Goal: Task Accomplishment & Management: Complete application form

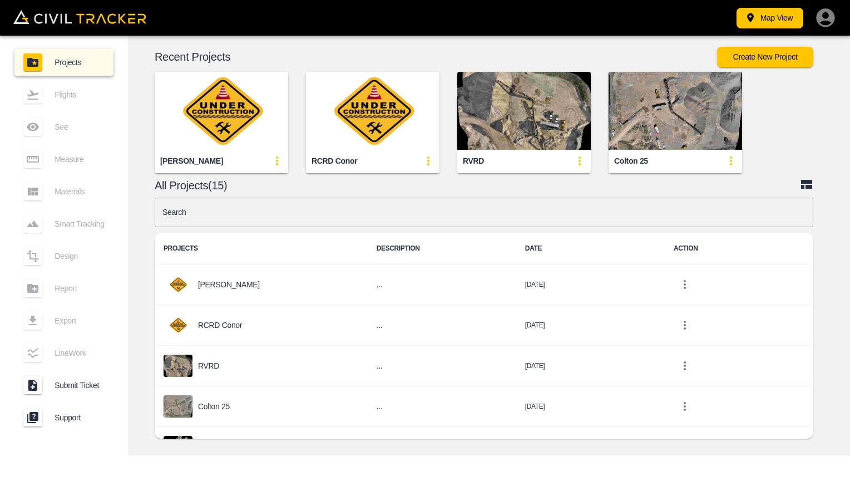
click at [355, 120] on img "button" at bounding box center [373, 111] width 134 height 78
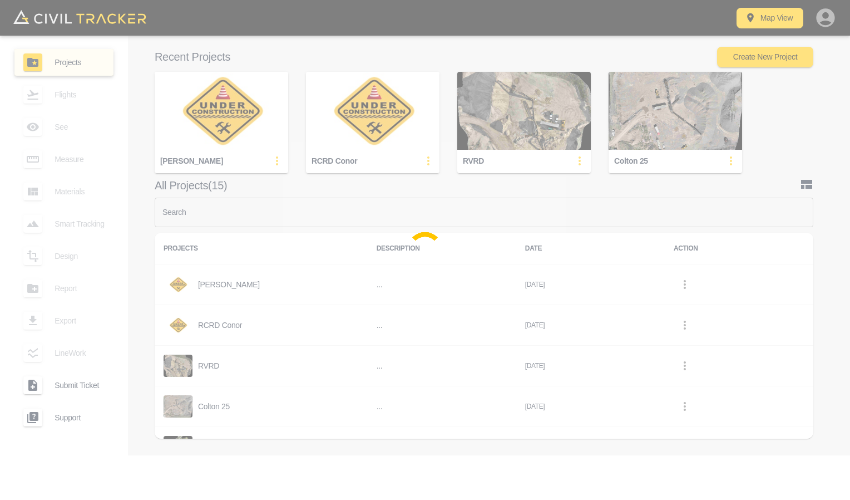
click at [355, 120] on div at bounding box center [425, 250] width 850 height 500
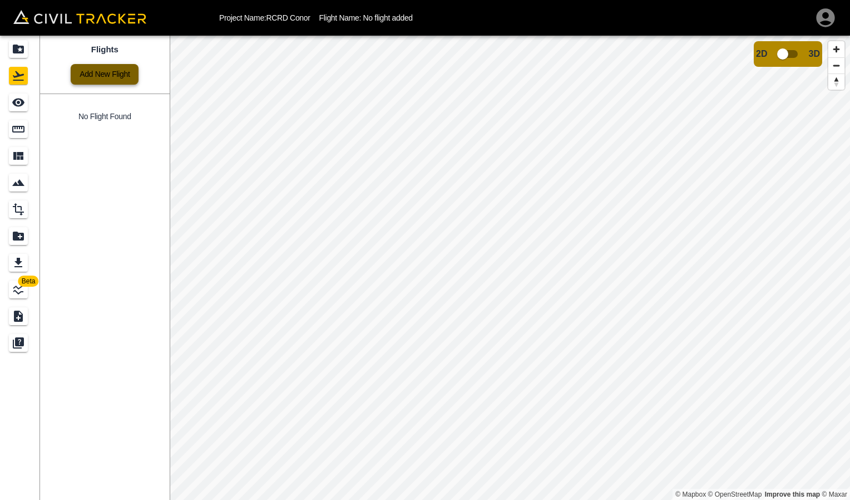
click at [104, 70] on link "Add New Flight" at bounding box center [105, 74] width 68 height 21
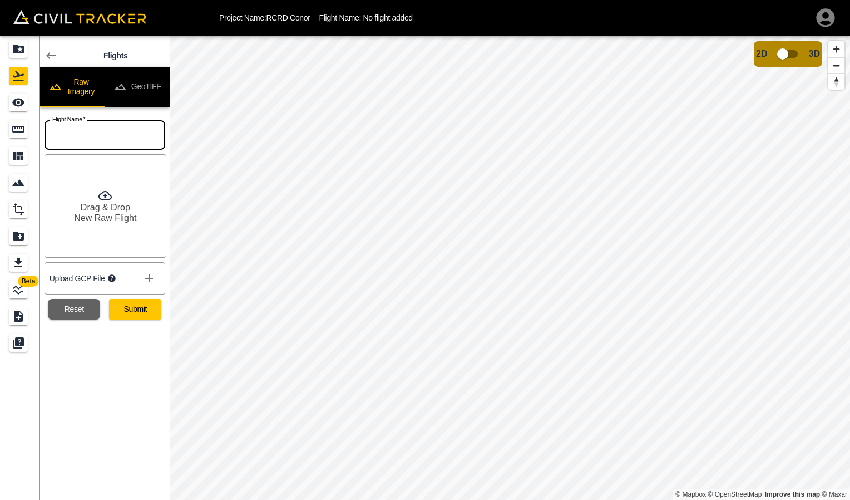
click at [87, 131] on input "text" at bounding box center [105, 134] width 121 height 29
type input "9-11"
click at [104, 211] on h6 "Drag & Drop" at bounding box center [106, 207] width 50 height 11
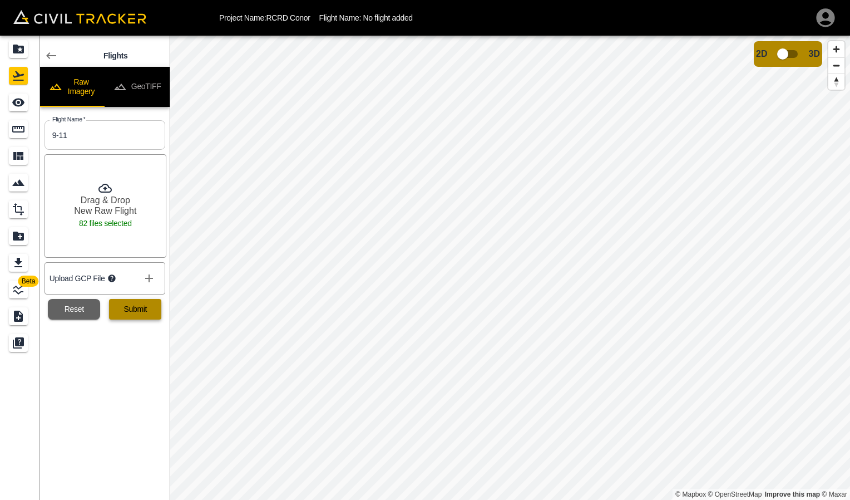
click at [139, 313] on button "Submit" at bounding box center [135, 309] width 52 height 21
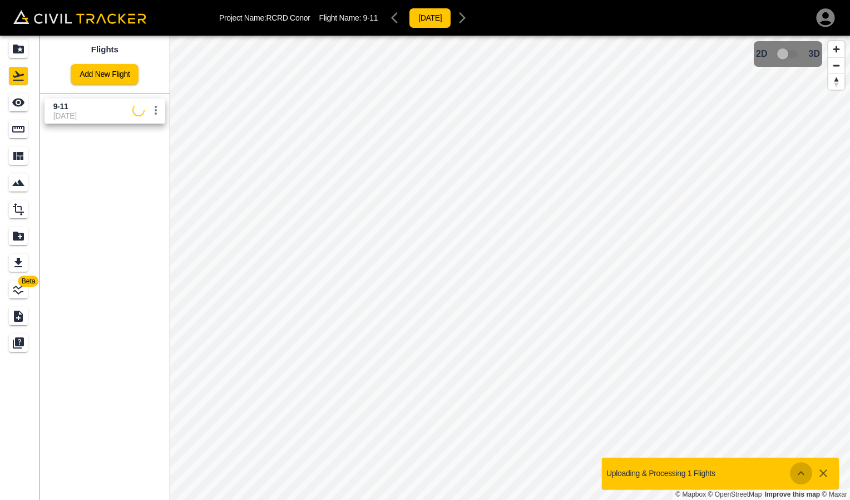
click at [802, 474] on icon "Show more" at bounding box center [801, 472] width 13 height 13
click at [17, 108] on icon "See" at bounding box center [18, 102] width 13 height 13
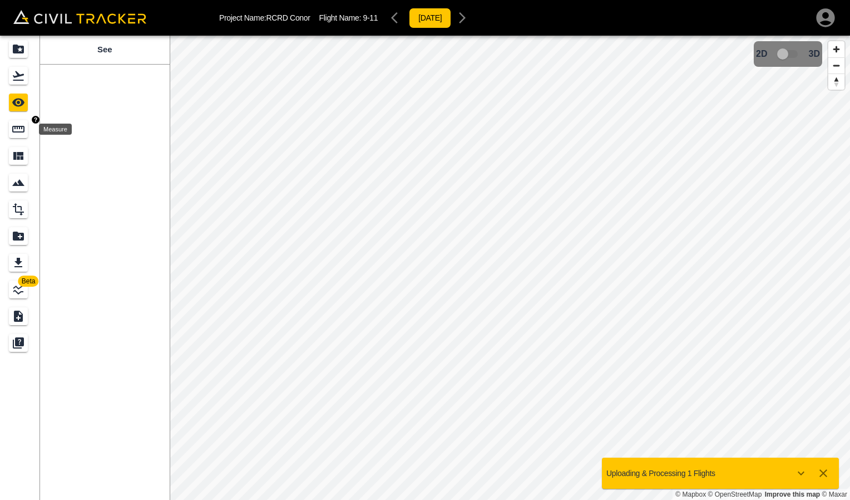
click at [19, 130] on icon "Measure" at bounding box center [18, 128] width 13 height 13
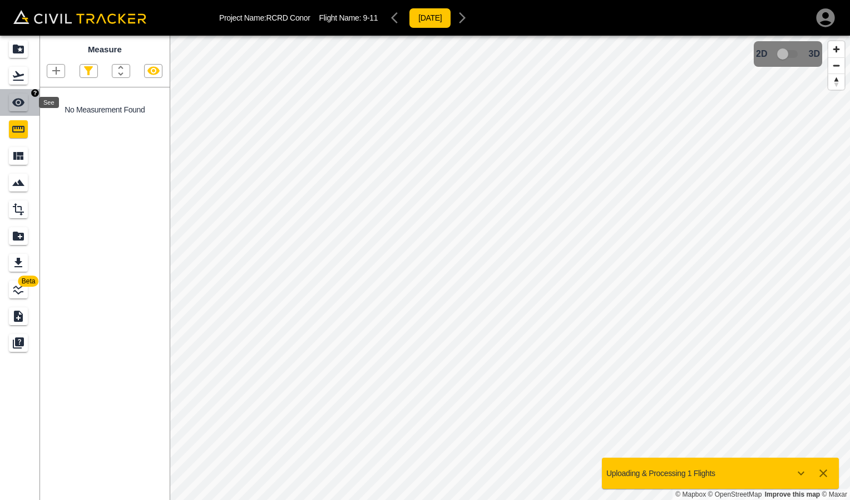
click at [22, 103] on icon "See" at bounding box center [18, 103] width 12 height 8
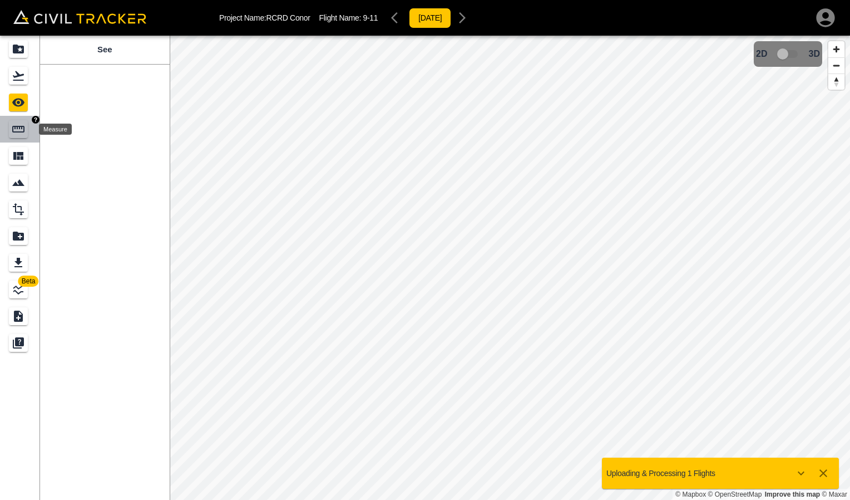
click at [18, 129] on icon "Measure" at bounding box center [18, 128] width 13 height 13
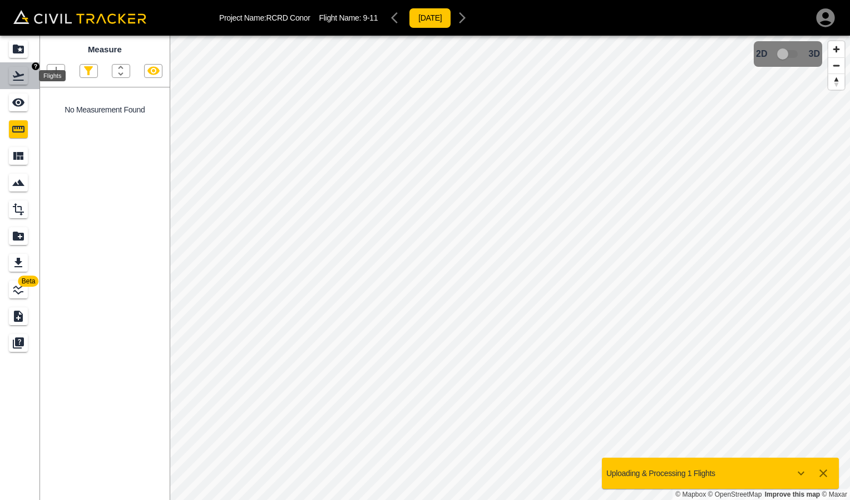
click at [17, 81] on icon "Flights" at bounding box center [18, 75] width 11 height 9
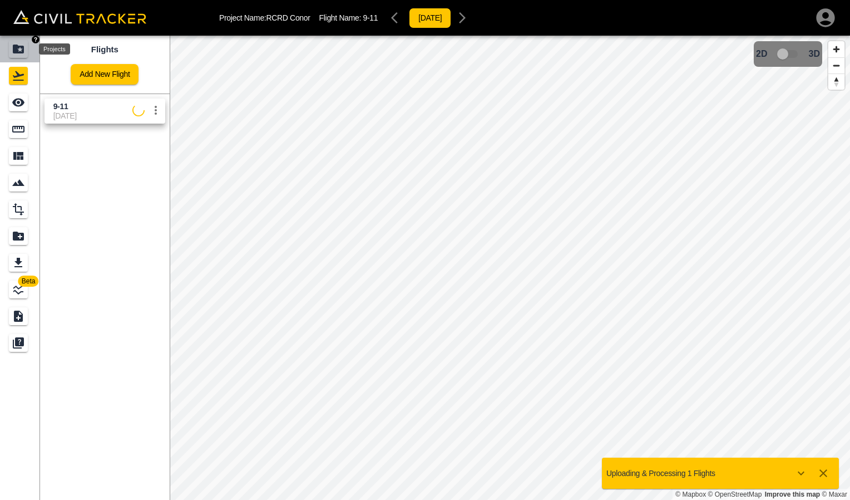
click at [26, 53] on div "Projects" at bounding box center [18, 49] width 19 height 18
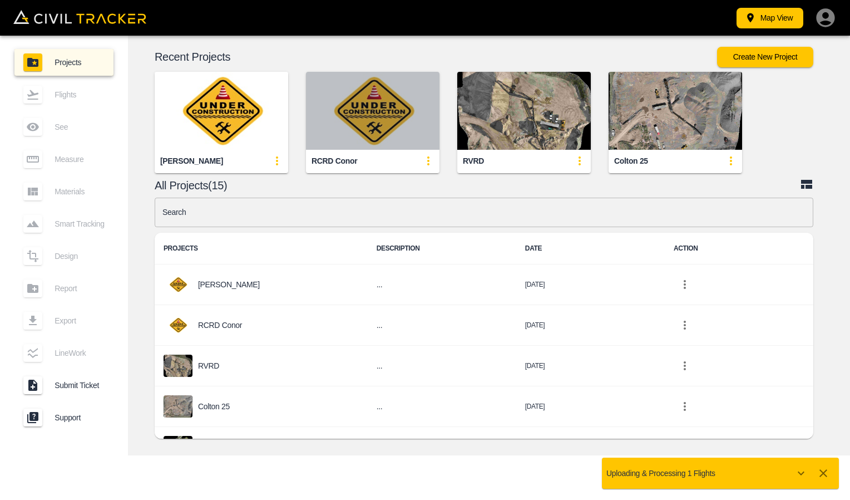
click at [341, 142] on img "button" at bounding box center [373, 111] width 134 height 78
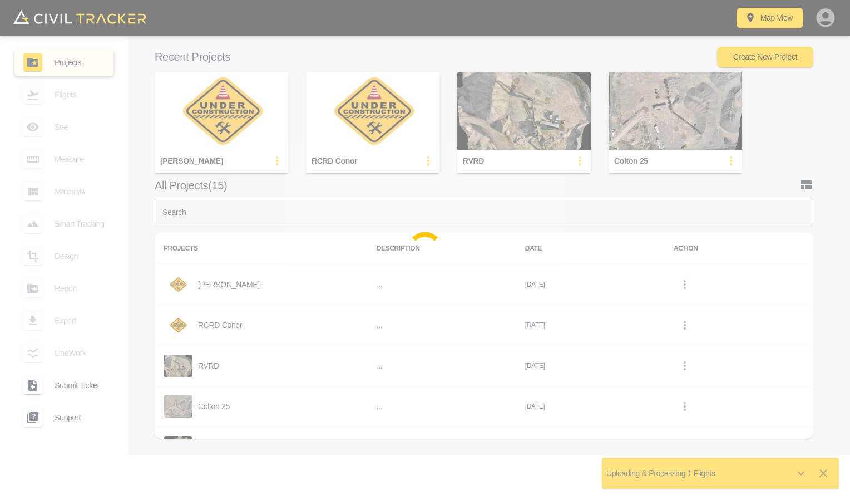
click at [214, 128] on div at bounding box center [425, 250] width 850 height 500
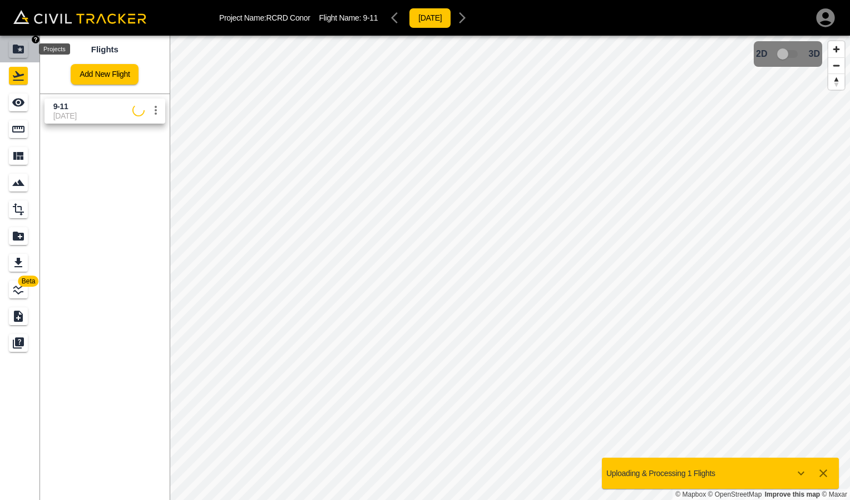
click at [24, 56] on div "Projects" at bounding box center [18, 49] width 19 height 18
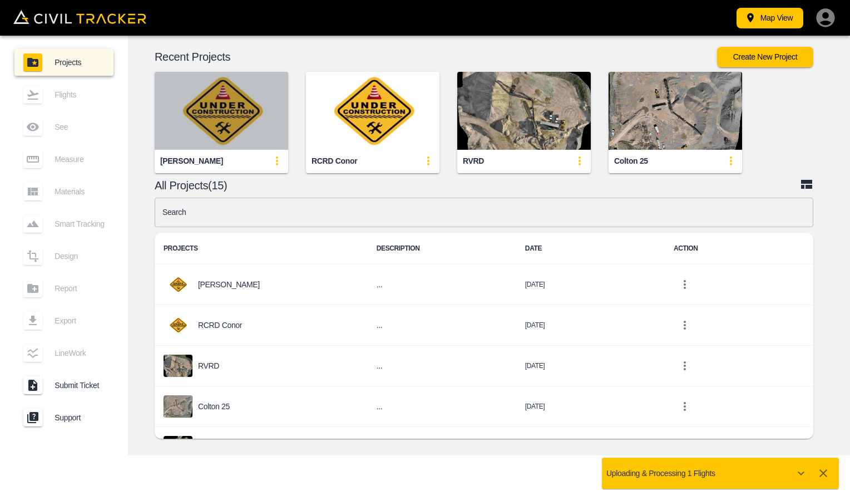
click at [244, 115] on img "button" at bounding box center [222, 111] width 134 height 78
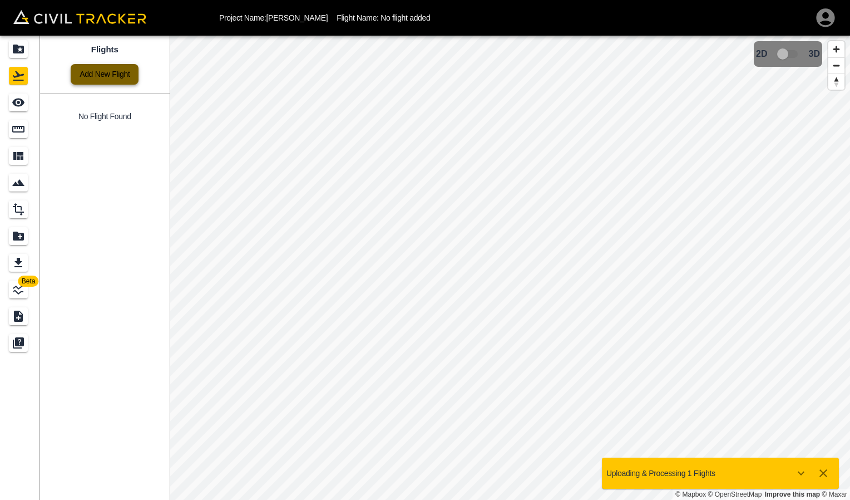
click at [104, 78] on link "Add New Flight" at bounding box center [105, 74] width 68 height 21
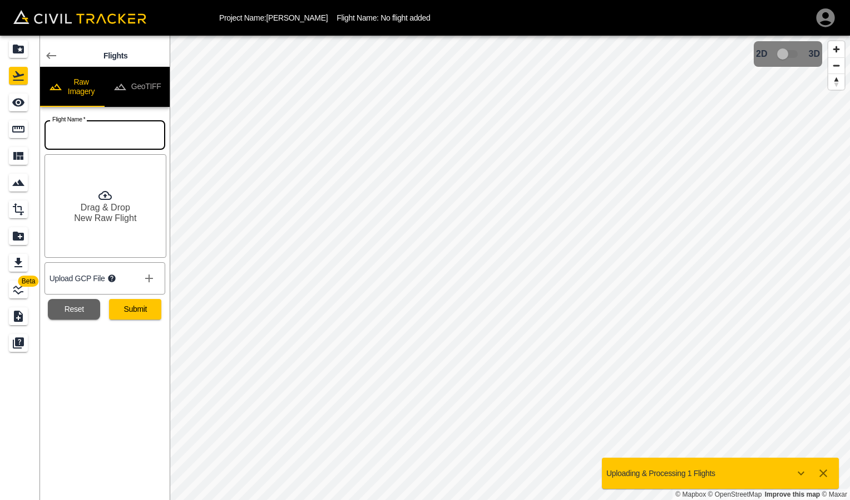
click at [100, 139] on input "text" at bounding box center [105, 134] width 121 height 29
type input "9-11"
click at [100, 211] on h6 "Drag & Drop" at bounding box center [106, 207] width 50 height 11
click at [132, 317] on button "Submit" at bounding box center [135, 309] width 52 height 21
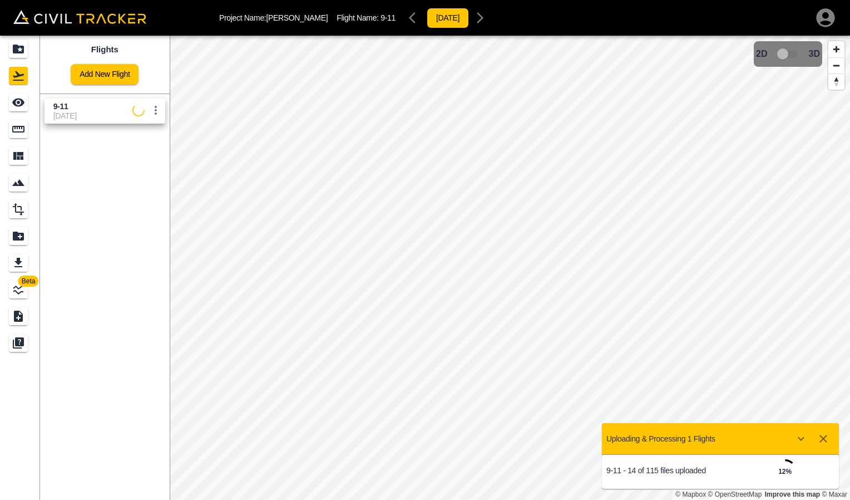
click at [542, 499] on html "Project Name: [PERSON_NAME] Flight Name: 9-11 [DATE] Beta Flights Add New Fligh…" at bounding box center [425, 250] width 850 height 500
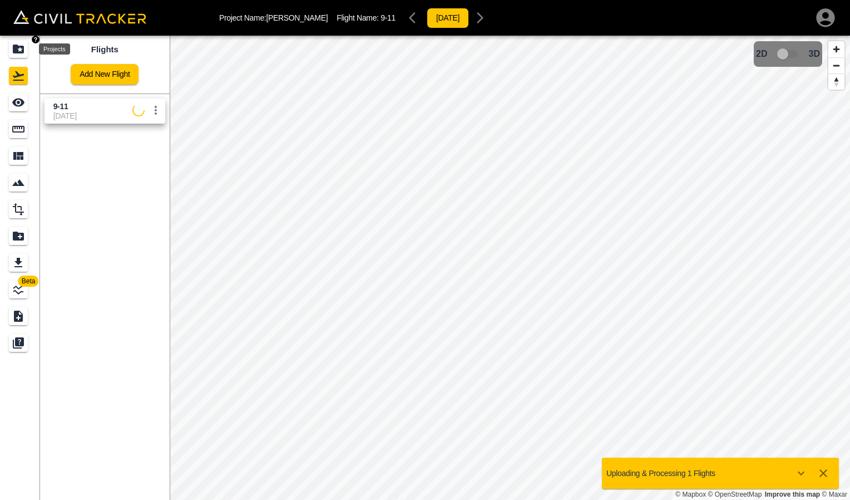
click at [16, 42] on div "Projects" at bounding box center [18, 49] width 19 height 18
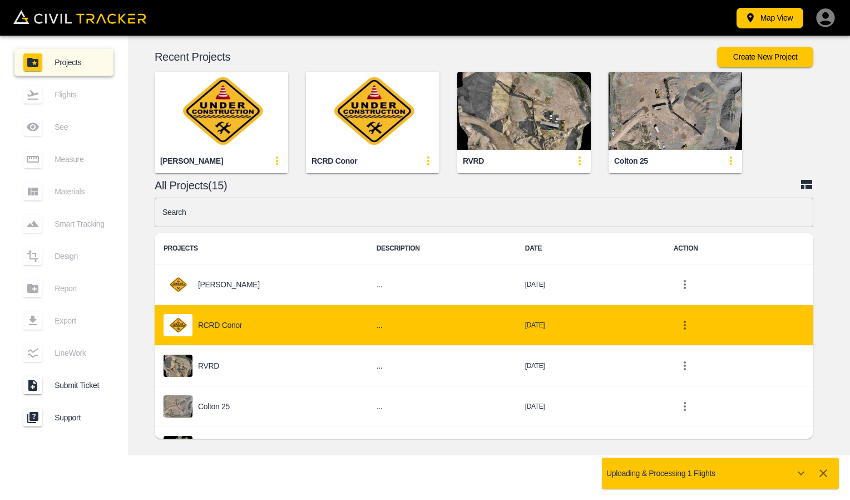
click at [212, 324] on p "RCRD Conor" at bounding box center [220, 325] width 44 height 9
